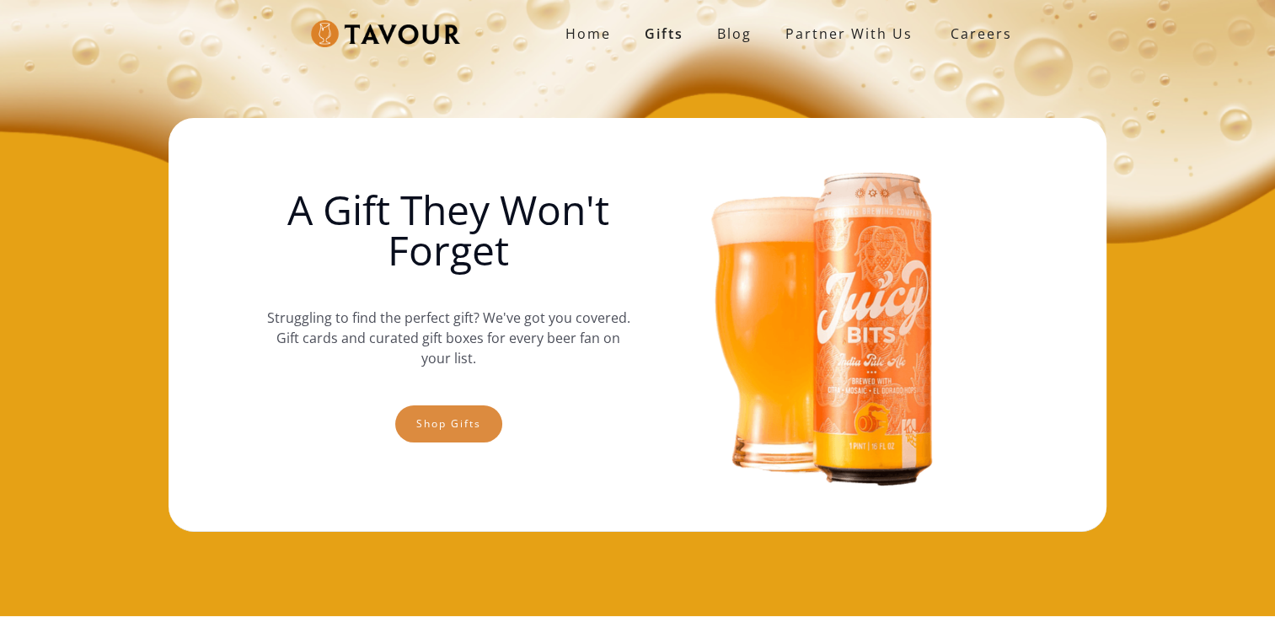
click at [491, 423] on link "Shop gifts" at bounding box center [448, 423] width 107 height 37
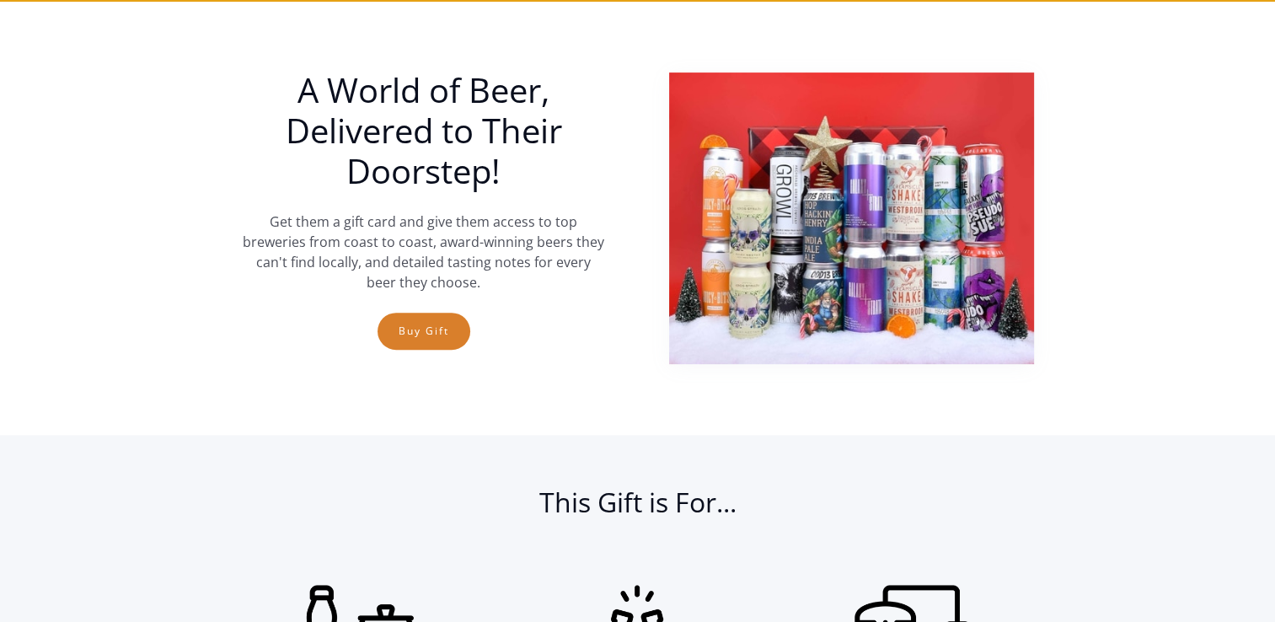
scroll to position [616, 0]
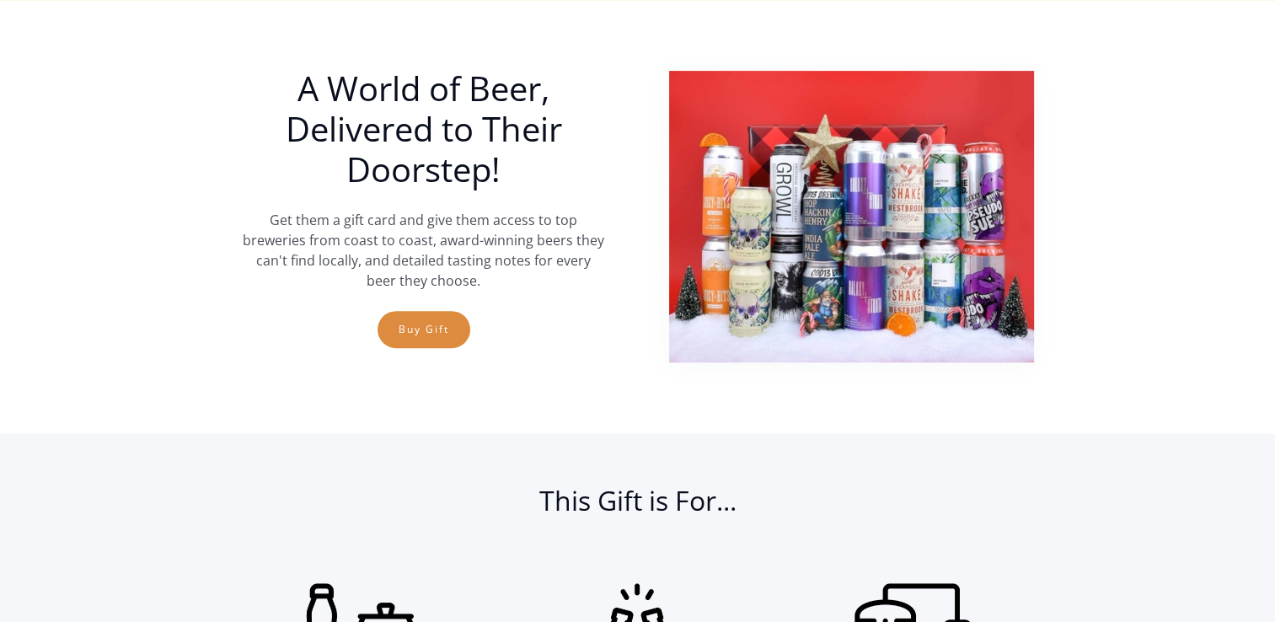
click at [427, 335] on link "Buy Gift" at bounding box center [424, 329] width 93 height 37
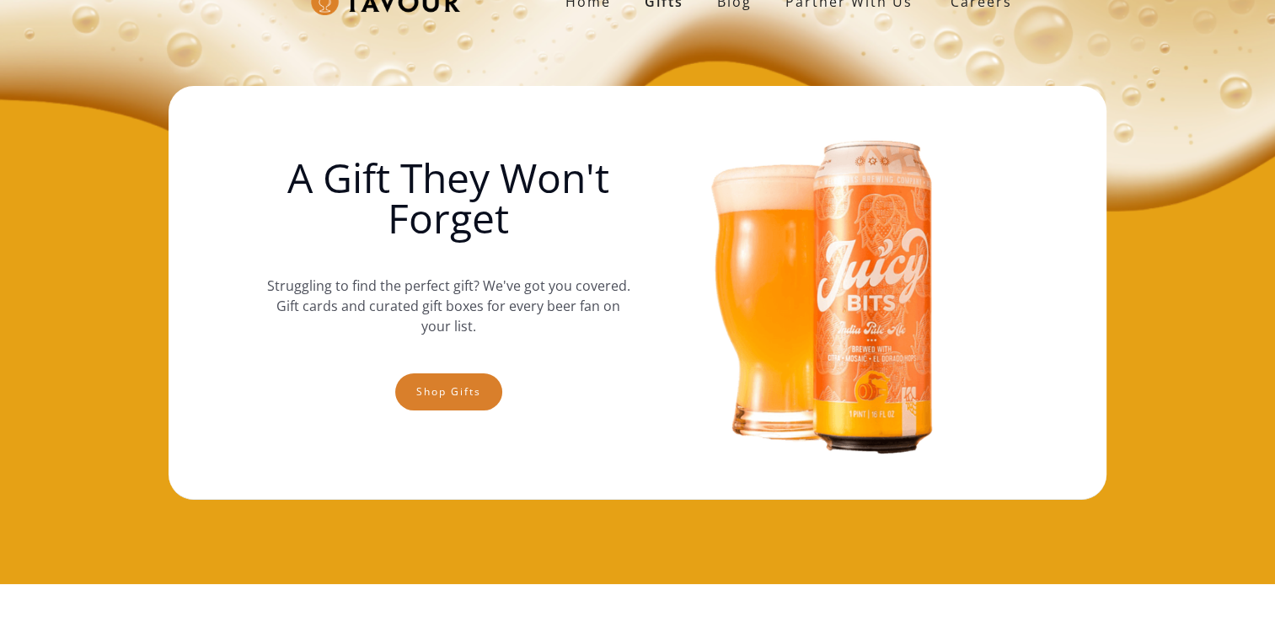
scroll to position [0, 0]
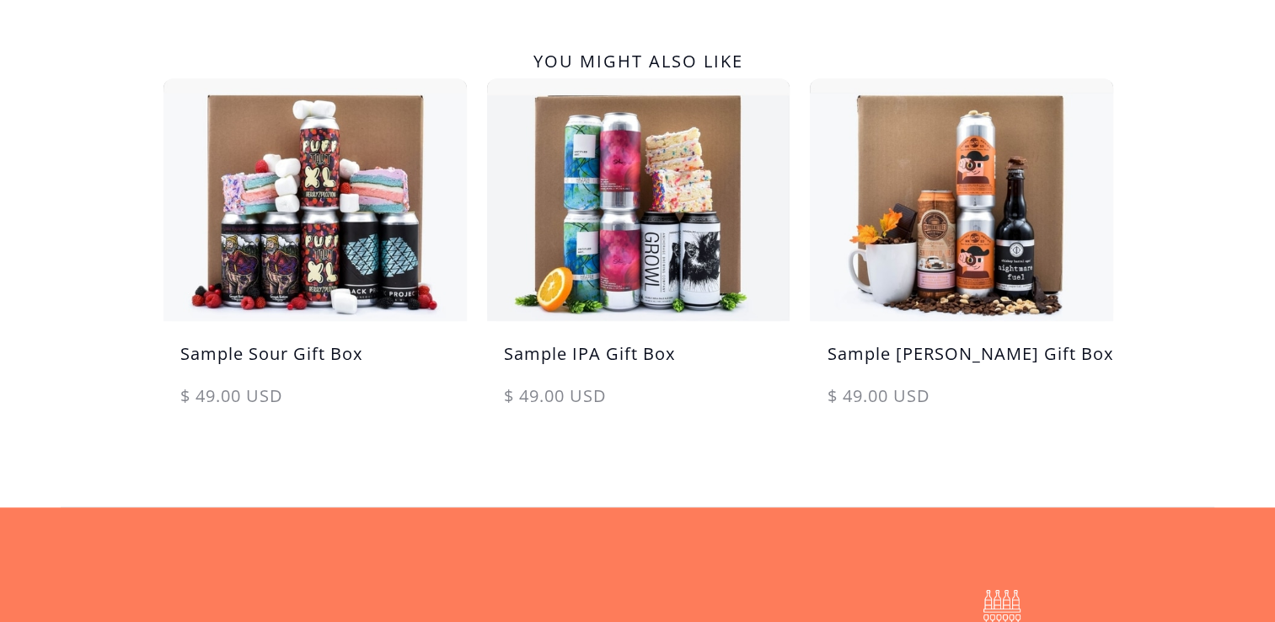
scroll to position [924, 0]
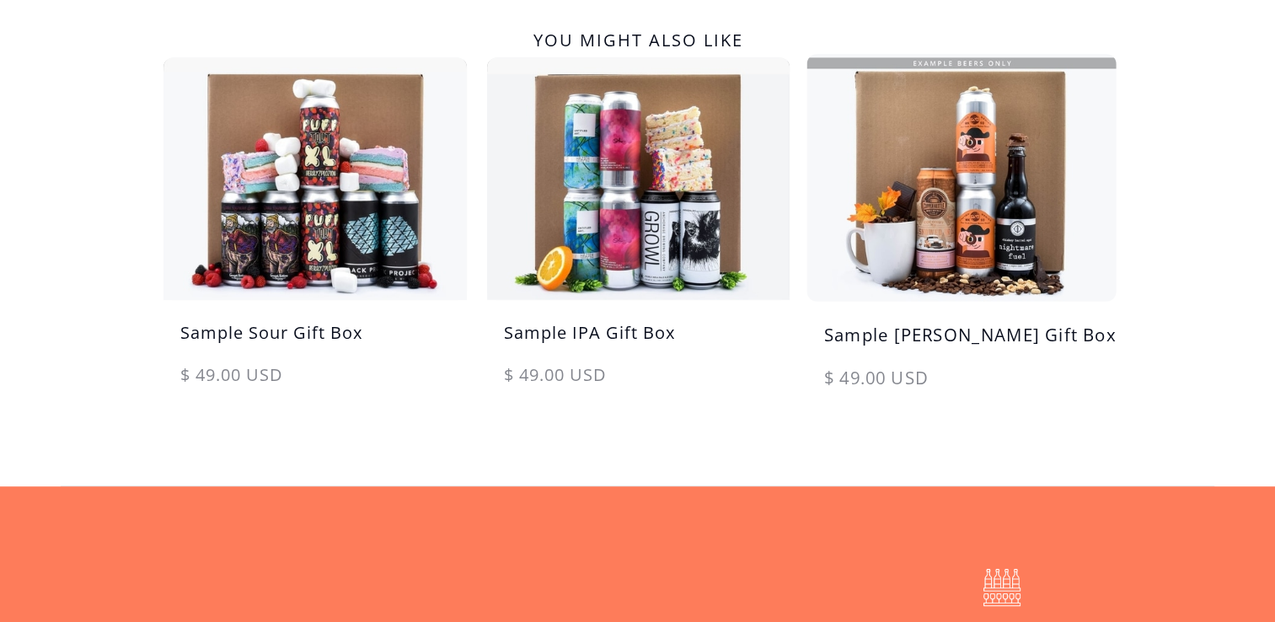
click at [996, 289] on img at bounding box center [961, 177] width 319 height 255
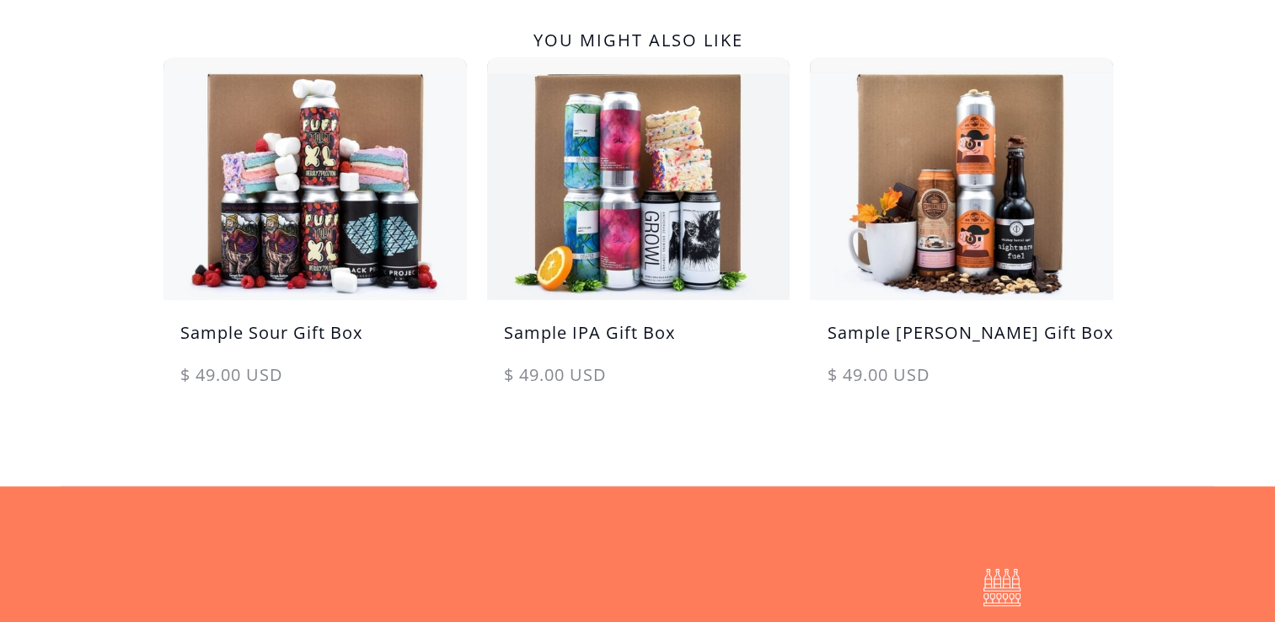
drag, startPoint x: 1272, startPoint y: 233, endPoint x: 1251, endPoint y: 148, distance: 87.7
click at [1251, 148] on div "You might also like Sample Sour Gift Box $ 49.00 USD $ 49.00 USD sale Sample IP…" at bounding box center [637, 201] width 1275 height 570
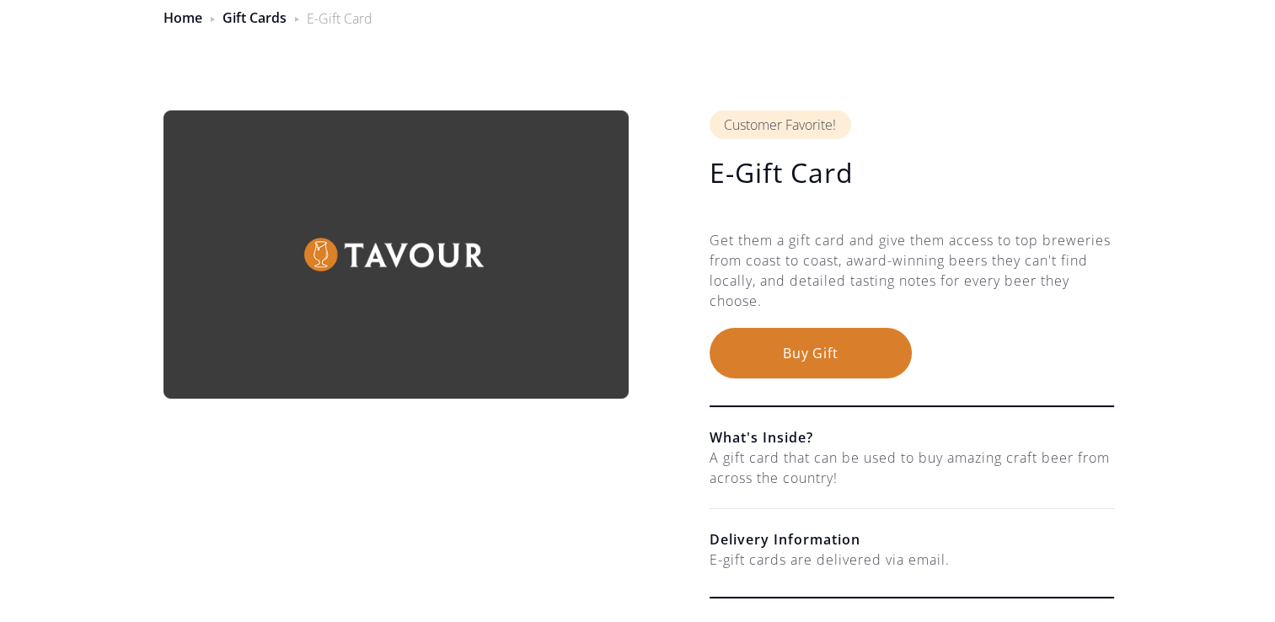
scroll to position [0, 0]
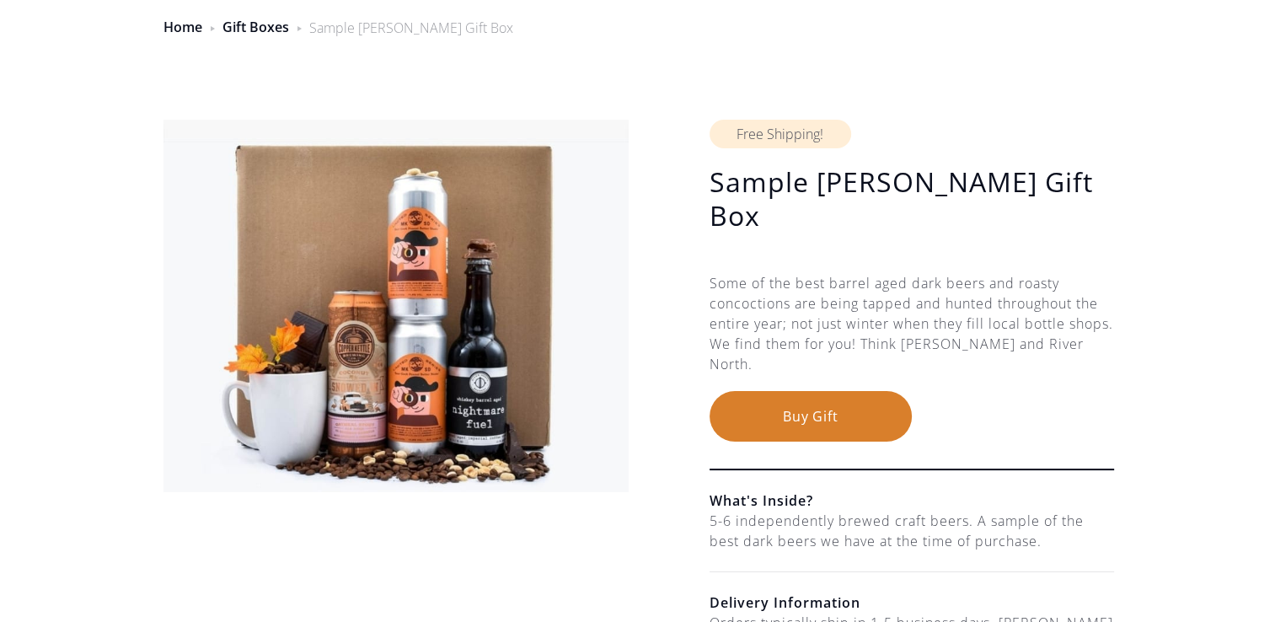
scroll to position [37, 0]
